Goal: Task Accomplishment & Management: Manage account settings

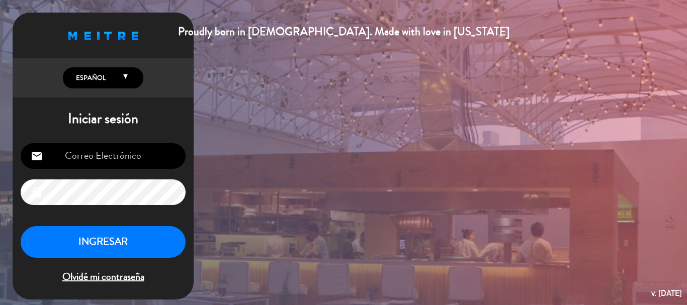
type input "[EMAIL_ADDRESS][DOMAIN_NAME]"
click at [145, 244] on button "INGRESAR" at bounding box center [103, 242] width 165 height 32
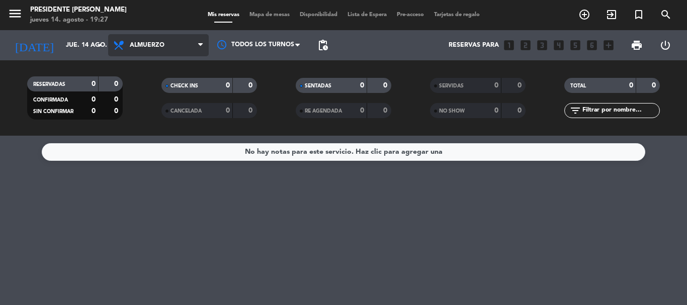
click at [173, 53] on span "Almuerzo" at bounding box center [158, 45] width 101 height 22
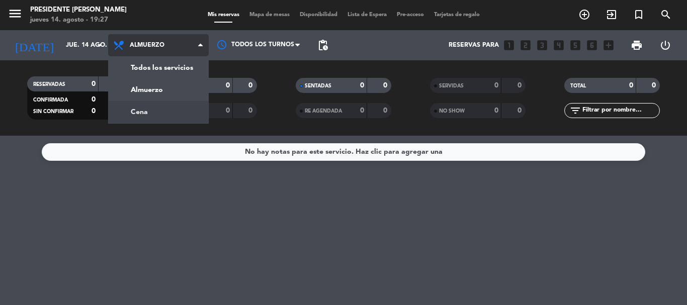
click at [160, 112] on div "menu Presidente Bar Recoleta jueves 14. agosto - 19:27 Mis reservas Mapa de mes…" at bounding box center [343, 68] width 687 height 136
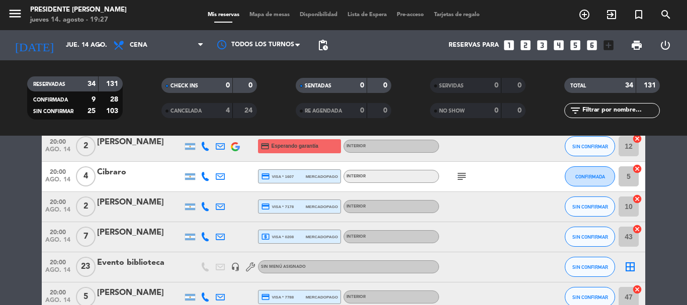
scroll to position [101, 0]
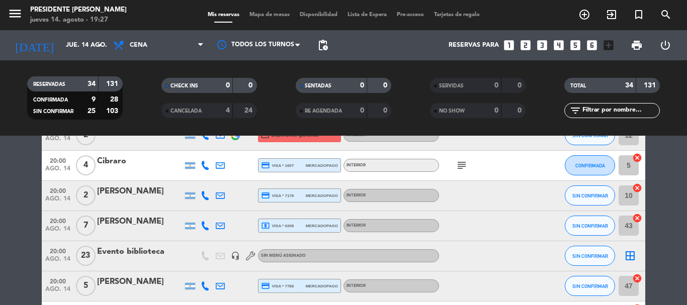
click at [307, 229] on div "local_atm visa * 0208 mercadopago" at bounding box center [299, 225] width 77 height 13
click at [316, 278] on div "20:00 ago. 14 5 [PERSON_NAME] credit_card visa * 7788 mercadopago INTERIOR SIN …" at bounding box center [344, 287] width 604 height 30
click at [321, 291] on div "credit_card visa * 7788 mercadopago" at bounding box center [299, 286] width 77 height 13
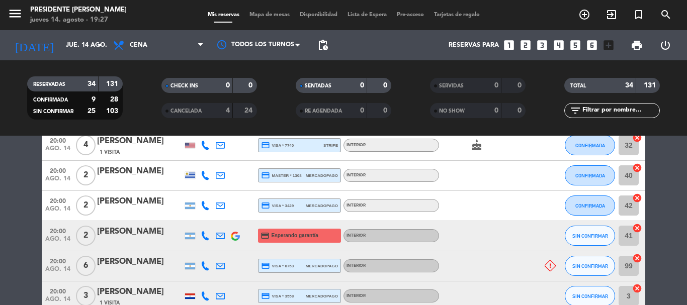
scroll to position [352, 0]
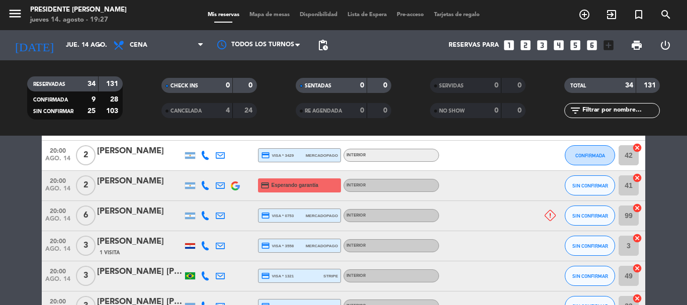
click at [289, 216] on span "credit_card visa * 0753" at bounding box center [277, 215] width 33 height 9
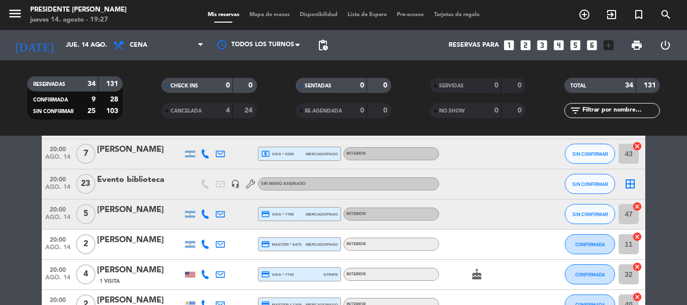
scroll to position [143, 0]
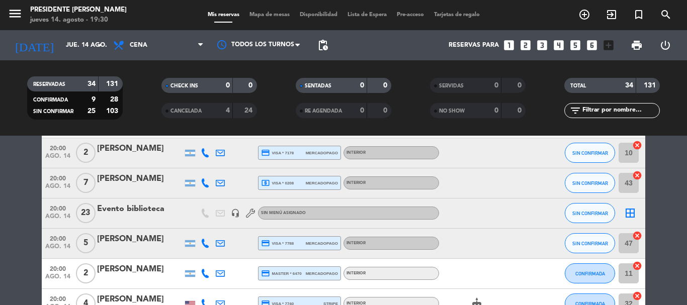
click at [291, 178] on div "local_atm visa * 0208 mercadopago" at bounding box center [299, 183] width 77 height 13
click at [225, 186] on div at bounding box center [220, 184] width 15 height 30
click at [223, 186] on icon at bounding box center [220, 183] width 9 height 9
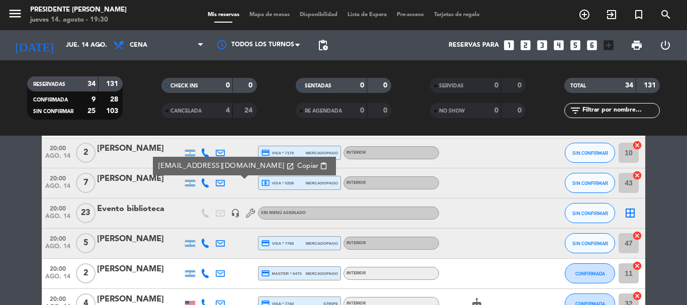
click at [297, 163] on span "Copiar" at bounding box center [307, 166] width 21 height 11
